Goal: Task Accomplishment & Management: Use online tool/utility

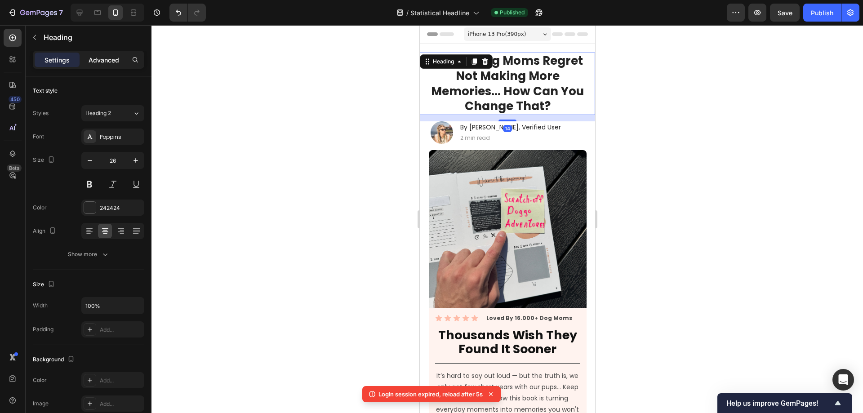
click at [102, 59] on p "Advanced" at bounding box center [104, 59] width 31 height 9
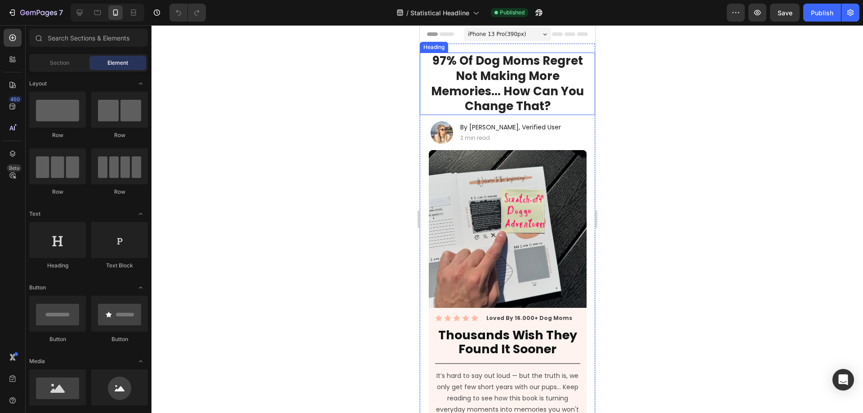
click at [485, 84] on strong "97% Of Dog Moms Regret Not Making More Memories... How Can You Change That?" at bounding box center [507, 84] width 153 height 62
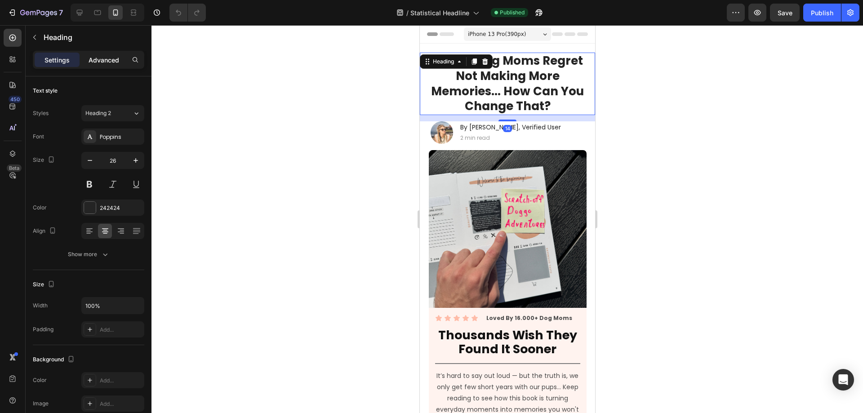
click at [102, 58] on p "Advanced" at bounding box center [104, 59] width 31 height 9
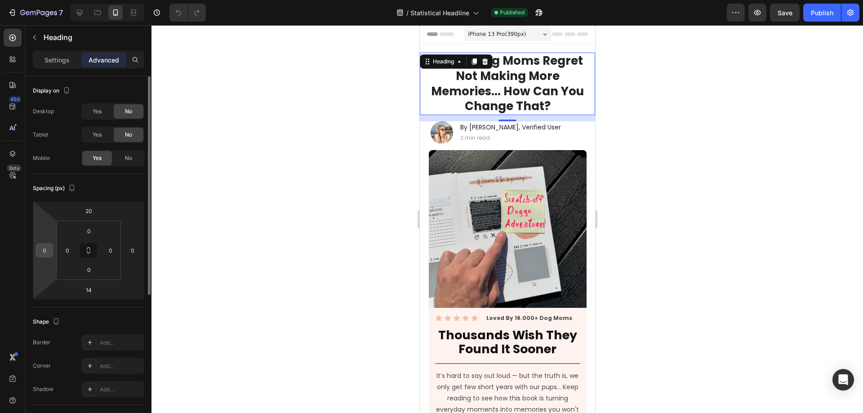
click at [44, 250] on input "0" at bounding box center [44, 250] width 13 height 13
type input "10"
click at [132, 253] on input "0" at bounding box center [132, 250] width 13 height 13
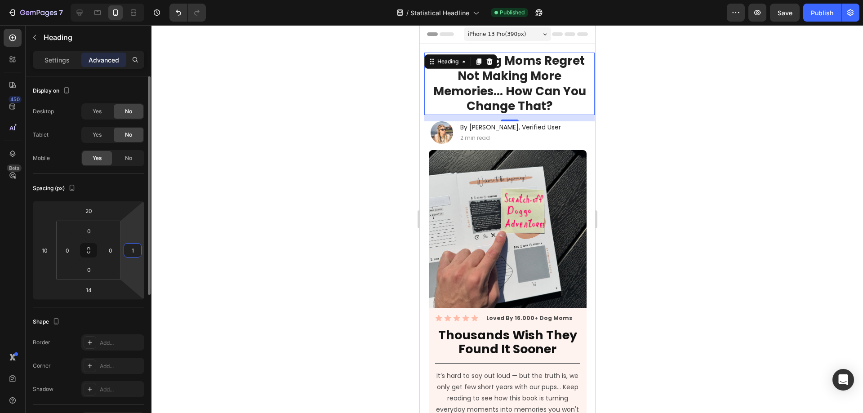
type input "10"
click at [719, 131] on div at bounding box center [508, 219] width 712 height 388
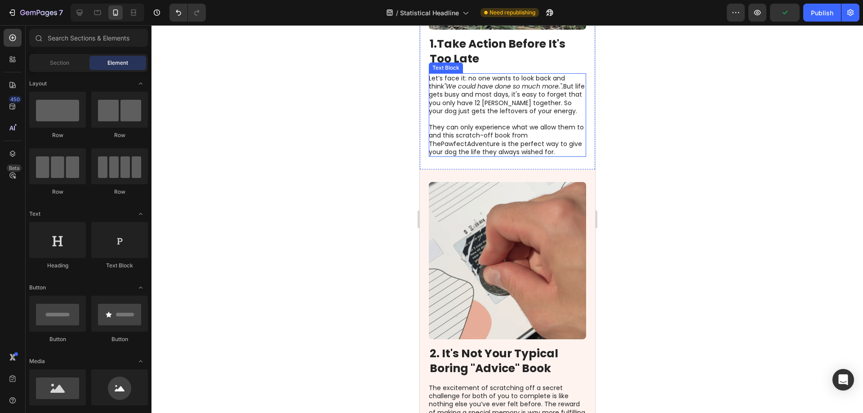
scroll to position [495, 0]
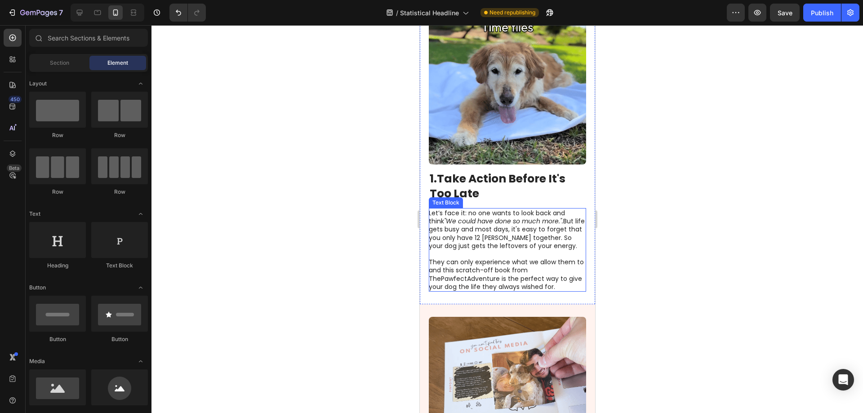
click at [441, 270] on p "They can only experience what we allow them to and this scratch-off book from T…" at bounding box center [506, 274] width 156 height 33
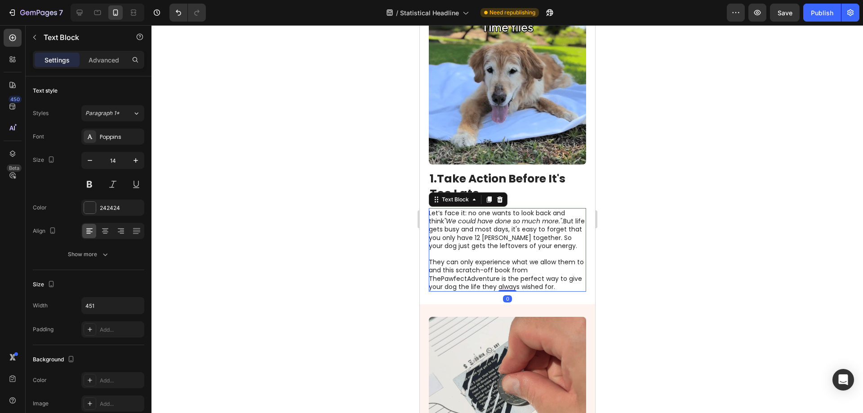
click at [441, 267] on p "They can only experience what we allow them to and this scratch-off book from T…" at bounding box center [506, 274] width 156 height 33
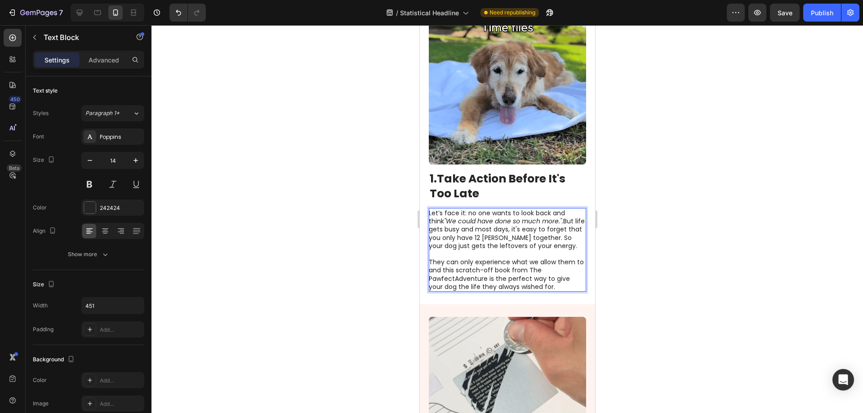
click at [454, 267] on p "They can only experience what we allow them to and this scratch-off book from T…" at bounding box center [506, 274] width 156 height 33
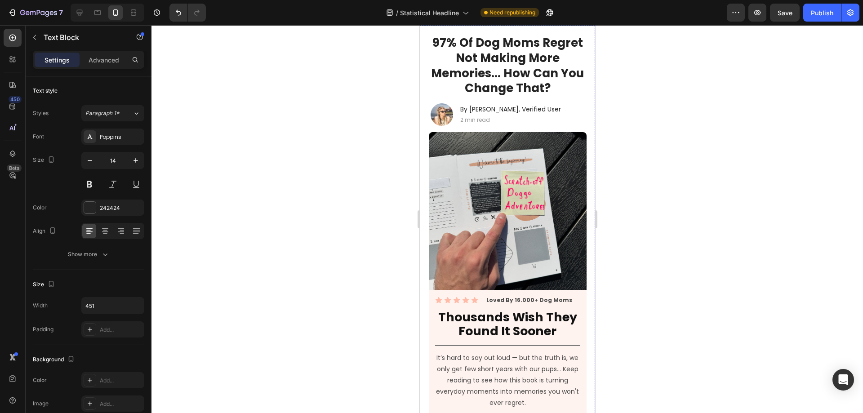
scroll to position [0, 0]
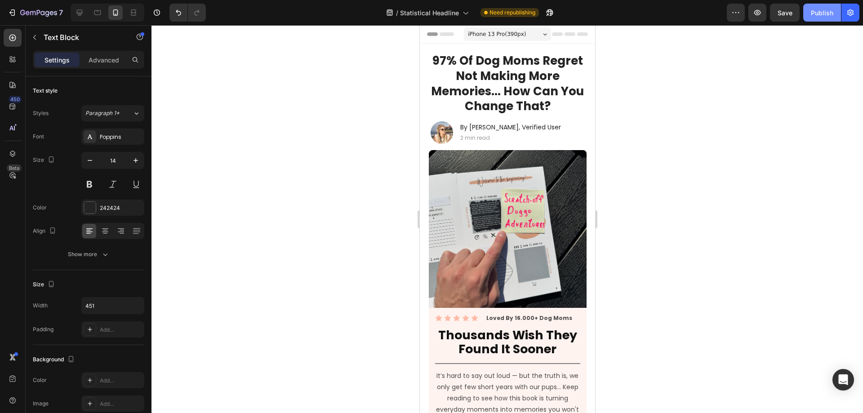
click at [824, 16] on div "Publish" at bounding box center [822, 12] width 22 height 9
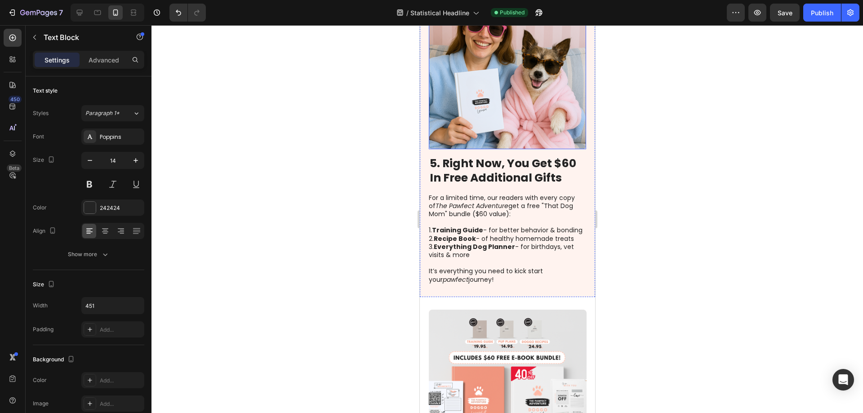
scroll to position [1922, 0]
